Goal: Find specific page/section: Find specific page/section

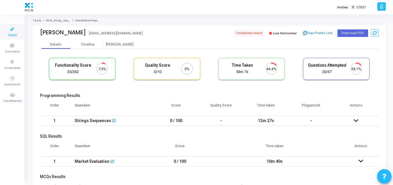
scroll to position [3, 3]
click at [47, 34] on div "[PERSON_NAME]" at bounding box center [63, 32] width 46 height 7
copy div "[DEMOGRAPHIC_DATA]"
click at [10, 34] on span "Tests" at bounding box center [12, 35] width 9 height 5
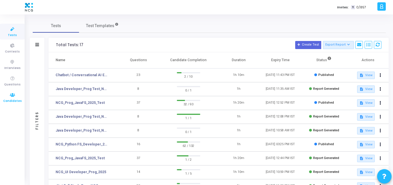
click at [14, 96] on icon at bounding box center [12, 95] width 12 height 7
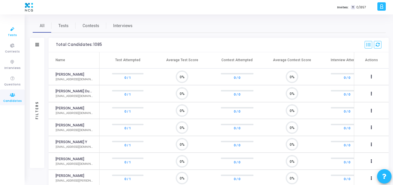
click at [14, 38] on link "Tests" at bounding box center [12, 32] width 25 height 16
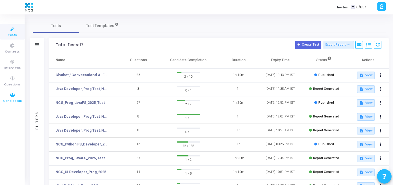
click at [9, 96] on icon at bounding box center [12, 95] width 12 height 7
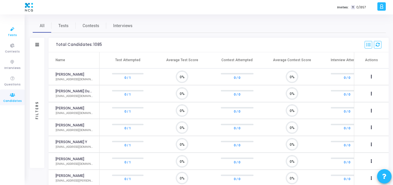
click at [8, 27] on icon at bounding box center [12, 29] width 12 height 7
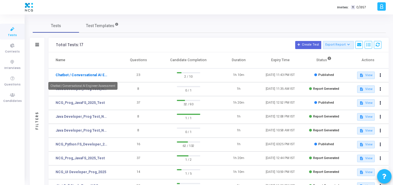
click at [82, 74] on link "Chatbot / Conversational AI Engineer Assessment" at bounding box center [82, 75] width 53 height 5
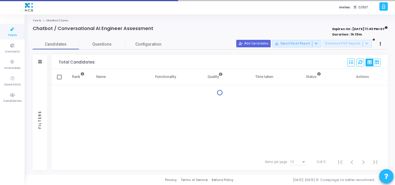
click at [185, 136] on div "Rank Name Functionality Quality Time taken Status Actions" at bounding box center [220, 111] width 336 height 85
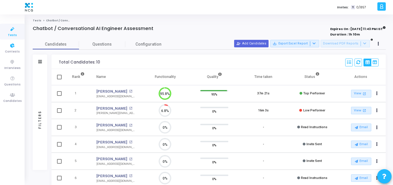
click at [13, 35] on span "Tests" at bounding box center [12, 35] width 9 height 5
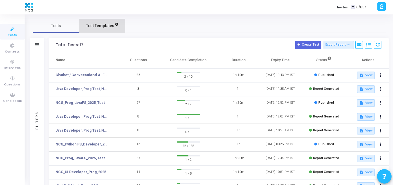
click at [100, 23] on span "Test Templates" at bounding box center [100, 26] width 28 height 6
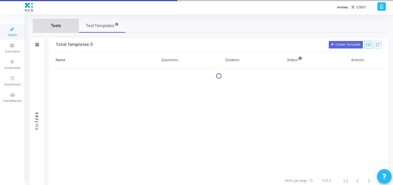
click at [56, 25] on span "Tests" at bounding box center [56, 26] width 10 height 6
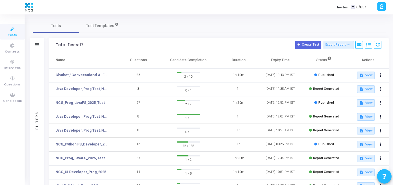
click at [118, 41] on h3 "Total Tests: 17 Create Test Export Report Id Name Job Role Questions Candidate …" at bounding box center [218, 45] width 325 height 8
click at [105, 30] on link "Test Templates" at bounding box center [102, 26] width 46 height 14
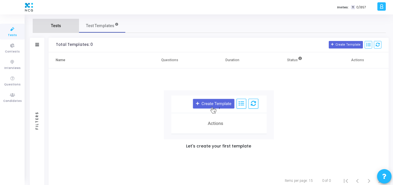
drag, startPoint x: 43, startPoint y: 31, endPoint x: 49, endPoint y: 28, distance: 7.0
click at [49, 28] on link "Tests" at bounding box center [56, 26] width 46 height 14
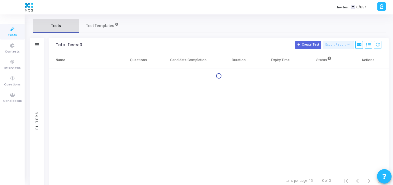
click at [49, 28] on link "Tests" at bounding box center [56, 26] width 46 height 14
